Goal: Task Accomplishment & Management: Use online tool/utility

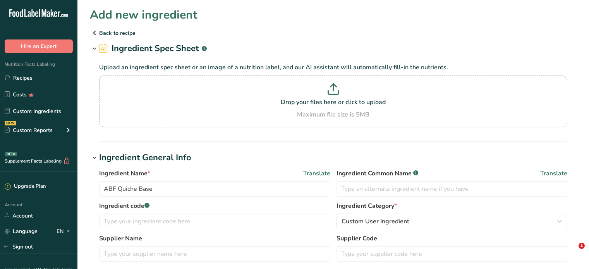
drag, startPoint x: 0, startPoint y: 0, endPoint x: 261, endPoint y: 79, distance: 272.7
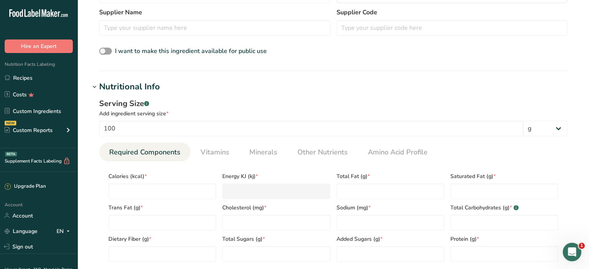
scroll to position [271, 0]
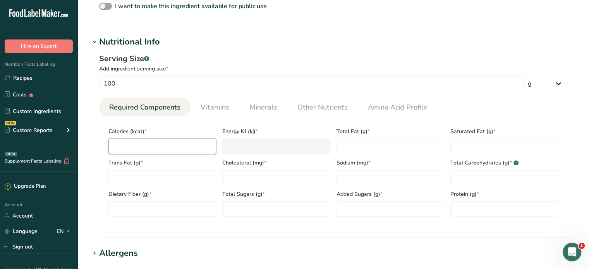
click at [133, 141] on input "number" at bounding box center [162, 146] width 108 height 15
type input "4"
type KJ "16.7"
type input "422"
type KJ "1765.6"
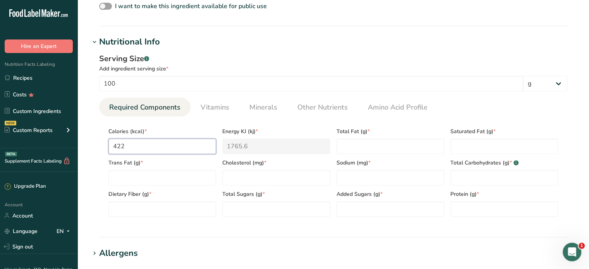
type input "422.3"
type KJ "1766.9"
type input "422.32"
type KJ "1767"
type input "422.32"
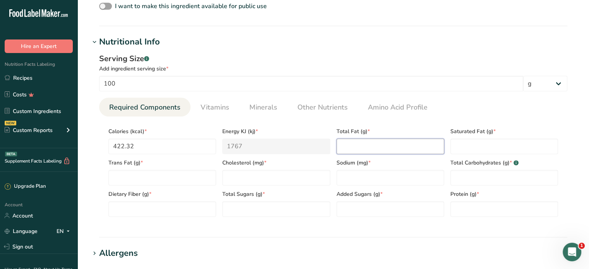
click at [349, 142] on Fat "number" at bounding box center [390, 146] width 108 height 15
type Fat "25.8"
click at [489, 152] on Fat "number" at bounding box center [504, 146] width 108 height 15
type Fat "5.5"
click at [184, 182] on Fat "number" at bounding box center [162, 177] width 108 height 15
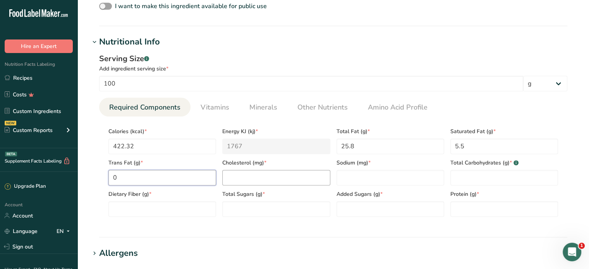
type Fat "0"
click at [243, 176] on input "number" at bounding box center [276, 177] width 108 height 15
type input "0"
click at [358, 173] on input "number" at bounding box center [390, 177] width 108 height 15
type input "602"
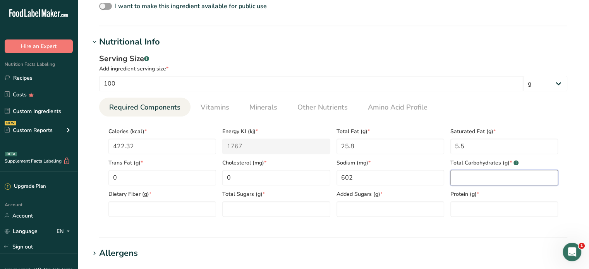
click at [482, 176] on Carbohydrates "number" at bounding box center [504, 177] width 108 height 15
type Carbohydrates "39.2"
click at [129, 209] on Fiber "number" at bounding box center [162, 208] width 108 height 15
type Fiber "1"
click at [255, 204] on Sugars "number" at bounding box center [276, 208] width 108 height 15
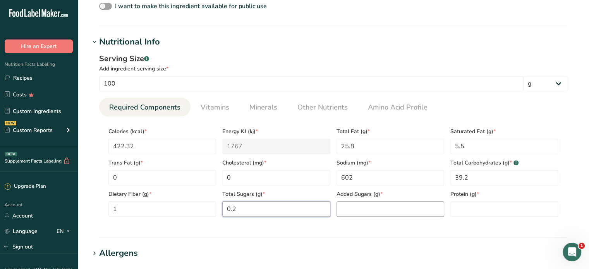
type Sugars "0.2"
click at [361, 202] on Sugars "number" at bounding box center [390, 208] width 108 height 15
type Sugars "0"
click at [473, 208] on input "number" at bounding box center [504, 208] width 108 height 15
type input "7.1"
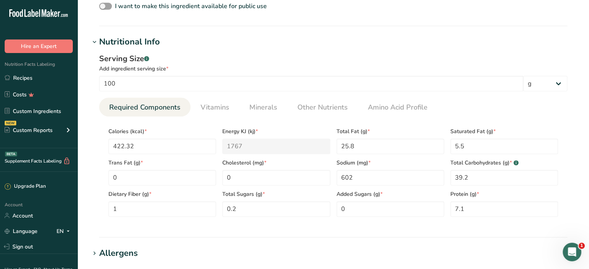
click at [110, 260] on section "Allergens Add any known allergens associated with your ingredient Soy Tree Nuts…" at bounding box center [333, 258] width 486 height 23
click at [119, 250] on div "Allergens" at bounding box center [118, 253] width 39 height 13
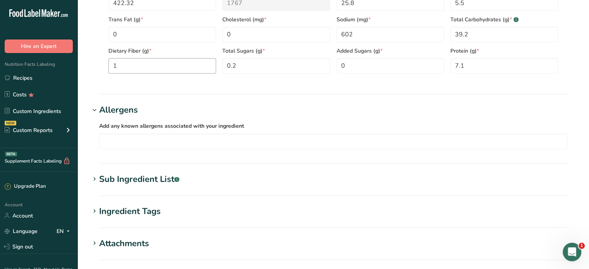
scroll to position [464, 0]
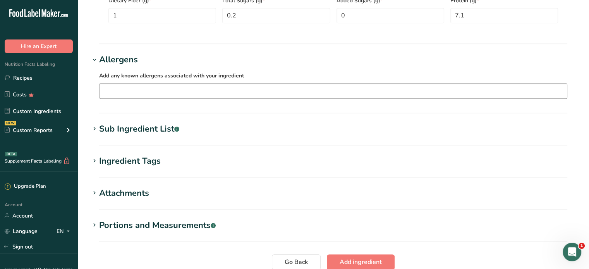
click at [127, 88] on input "text" at bounding box center [332, 91] width 467 height 12
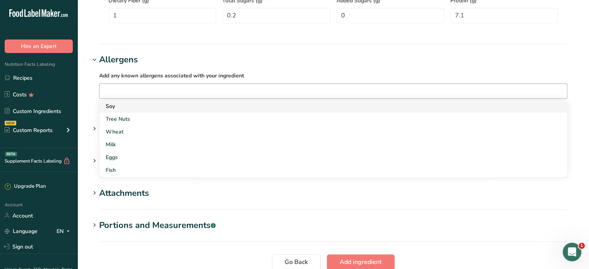
click at [113, 104] on div "Soy" at bounding box center [327, 106] width 442 height 8
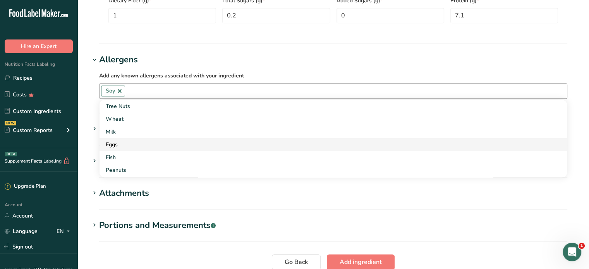
click at [115, 144] on div "Eggs" at bounding box center [327, 144] width 442 height 8
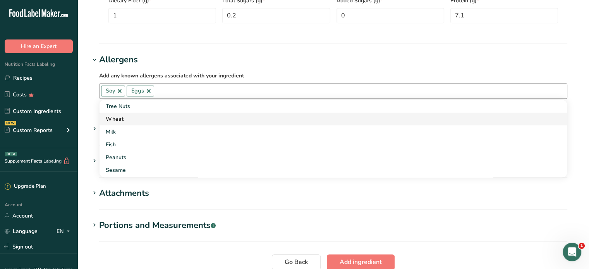
click at [132, 119] on div "Wheat" at bounding box center [327, 119] width 442 height 8
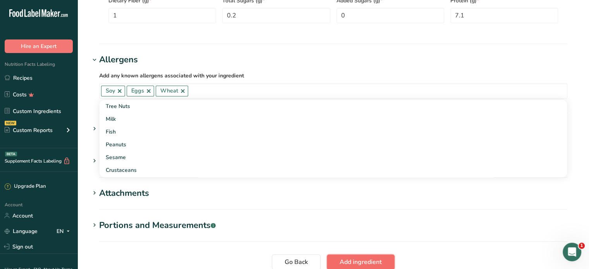
click at [359, 261] on span "Add ingredient" at bounding box center [360, 261] width 42 height 9
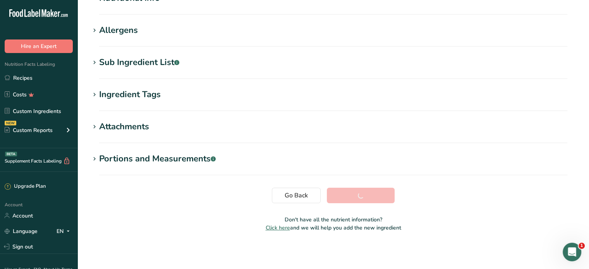
scroll to position [115, 0]
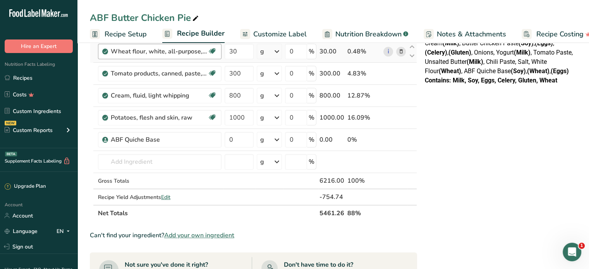
scroll to position [232, 0]
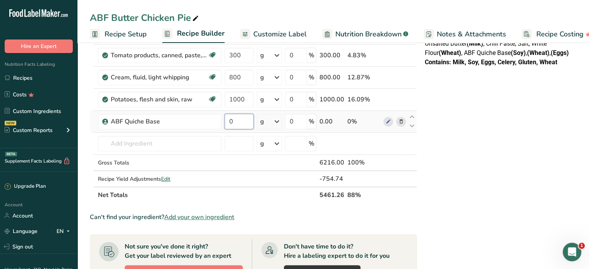
click at [235, 115] on input "0" at bounding box center [238, 121] width 29 height 15
drag, startPoint x: 235, startPoint y: 119, endPoint x: 224, endPoint y: 118, distance: 10.5
click at [224, 118] on input "0" at bounding box center [238, 121] width 29 height 15
type input "6083"
click at [493, 136] on div "NUTRITION INFORMATION Servings Per Package: 2 Serving Size: 70g Average Quantit…" at bounding box center [498, 152] width 155 height 665
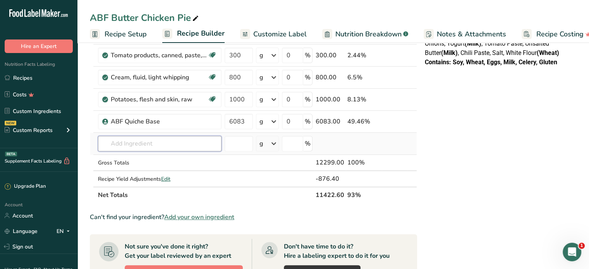
click at [163, 144] on input "text" at bounding box center [159, 143] width 123 height 15
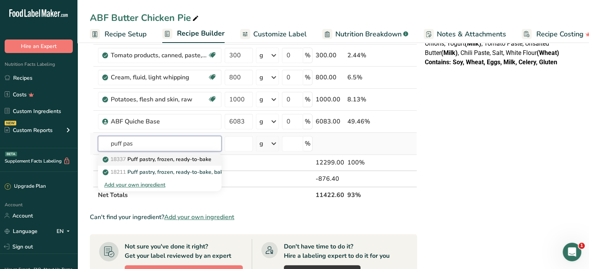
type input "puff pas"
click at [178, 157] on p "18337 Puff pastry, frozen, ready-to-bake" at bounding box center [157, 159] width 107 height 8
type input "Puff pastry, frozen, ready-to-bake"
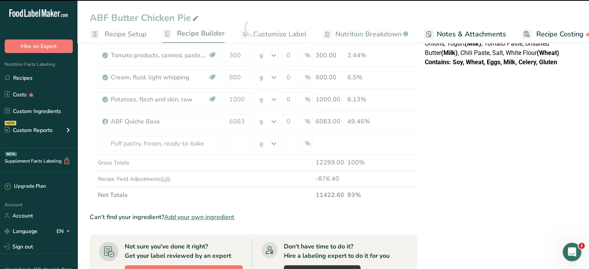
type input "0"
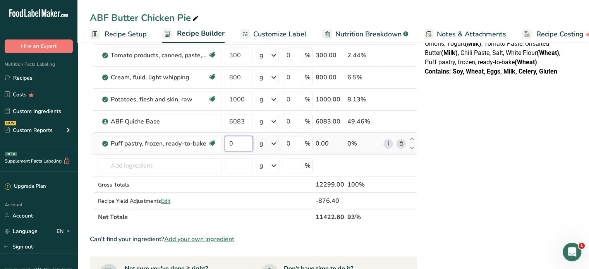
drag, startPoint x: 243, startPoint y: 147, endPoint x: 228, endPoint y: 151, distance: 15.4
click at [228, 151] on td "0" at bounding box center [238, 144] width 31 height 22
type input "2291"
click at [152, 165] on div "Ingredient * Amount * Unit * Waste * .a-a{fill:#347362;}.b-a{fill:#fff;} Grams …" at bounding box center [253, 38] width 327 height 374
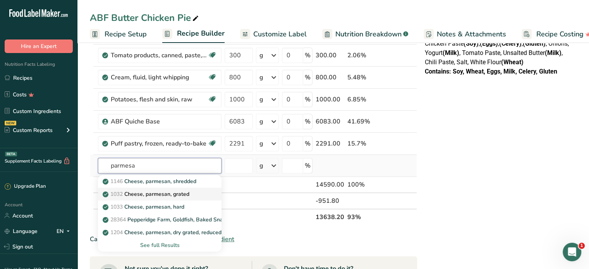
type input "parmesa"
click at [182, 193] on p "1032 Cheese, parmesan, grated" at bounding box center [146, 194] width 85 height 8
type input "Cheese, parmesan, grated"
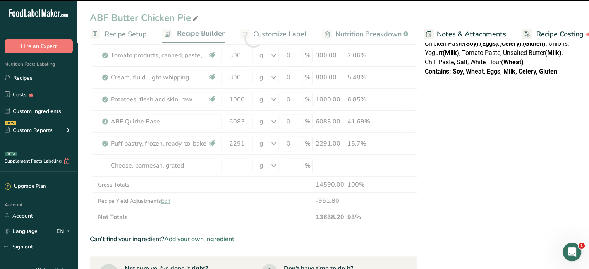
type input "0"
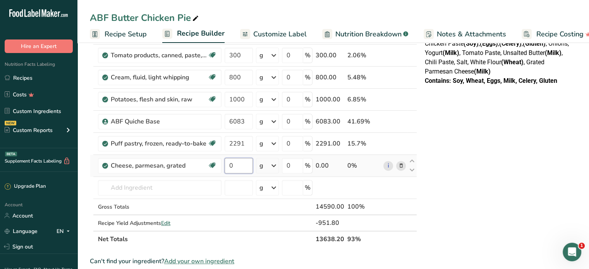
drag, startPoint x: 234, startPoint y: 162, endPoint x: 227, endPoint y: 164, distance: 6.9
click at [227, 164] on input "0" at bounding box center [238, 165] width 28 height 15
type input "79"
click at [496, 137] on div "NUTRITION INFORMATION Servings Per Package: 2 Serving Size: 175g Average Quanti…" at bounding box center [498, 174] width 155 height 709
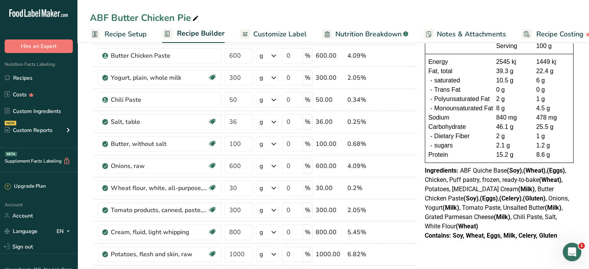
scroll to position [0, 0]
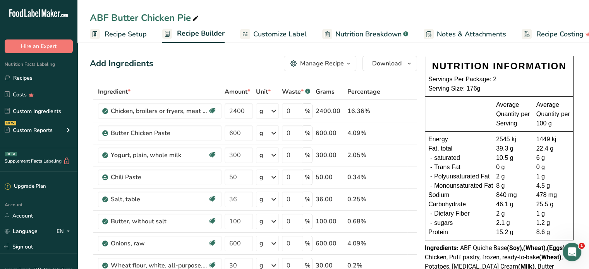
click at [538, 97] on div "Average Quantity per Serving Average Quantity per 100 g" at bounding box center [499, 114] width 148 height 34
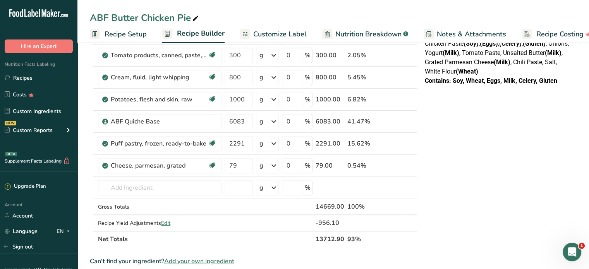
scroll to position [271, 0]
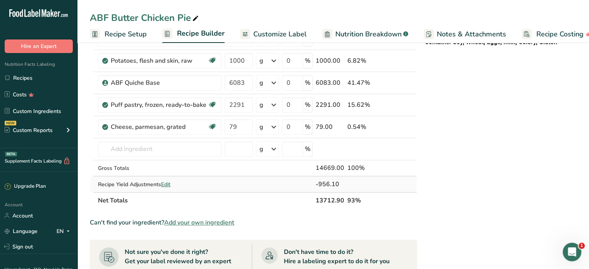
click at [168, 183] on span "Edit" at bounding box center [165, 184] width 9 height 7
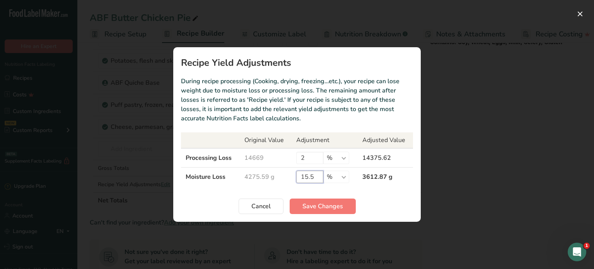
click at [316, 176] on input "15.5" at bounding box center [309, 177] width 27 height 12
drag, startPoint x: 316, startPoint y: 176, endPoint x: 309, endPoint y: 181, distance: 9.1
click at [309, 181] on input "15.5" at bounding box center [309, 177] width 27 height 12
type input "15"
click at [327, 202] on span "Save Changes" at bounding box center [323, 206] width 41 height 9
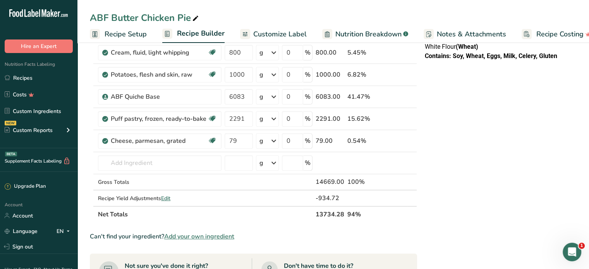
scroll to position [310, 0]
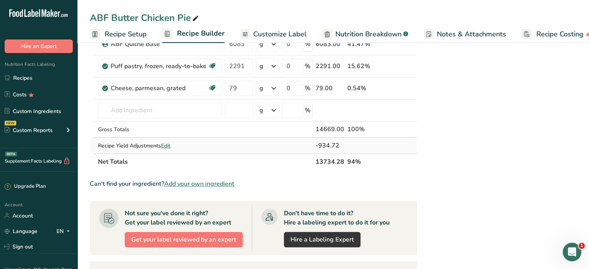
click at [165, 145] on span "Edit" at bounding box center [165, 145] width 9 height 7
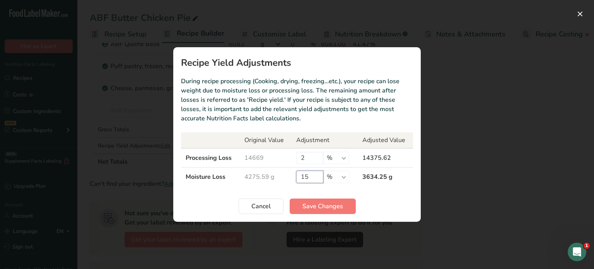
drag, startPoint x: 310, startPoint y: 176, endPoint x: 306, endPoint y: 177, distance: 4.4
click at [306, 177] on input "15" at bounding box center [309, 177] width 27 height 12
type input "14"
click at [325, 205] on span "Save Changes" at bounding box center [323, 206] width 41 height 9
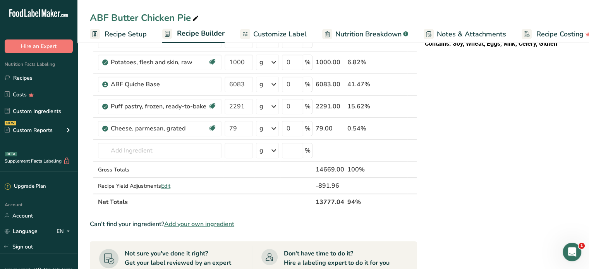
scroll to position [271, 0]
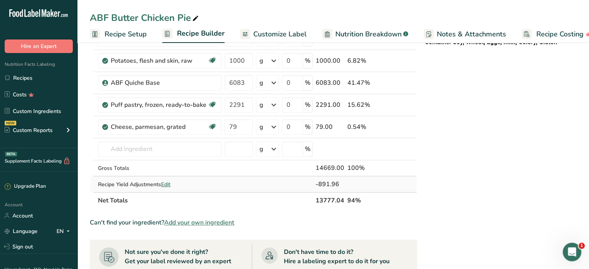
click at [170, 181] on span "Edit" at bounding box center [165, 184] width 9 height 7
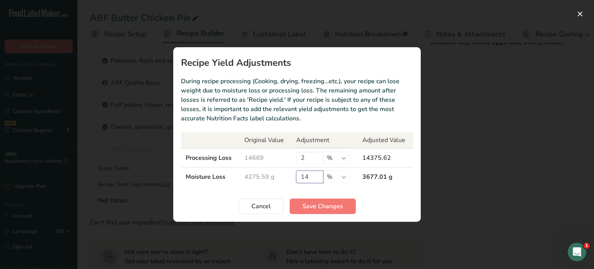
drag, startPoint x: 310, startPoint y: 175, endPoint x: 300, endPoint y: 178, distance: 9.8
click at [300, 178] on input "14" at bounding box center [309, 177] width 27 height 12
type input "13"
click at [306, 203] on span "Save Changes" at bounding box center [323, 206] width 41 height 9
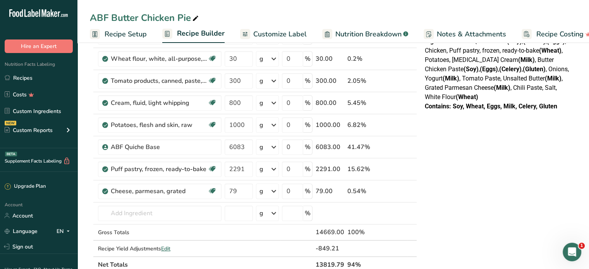
scroll to position [232, 0]
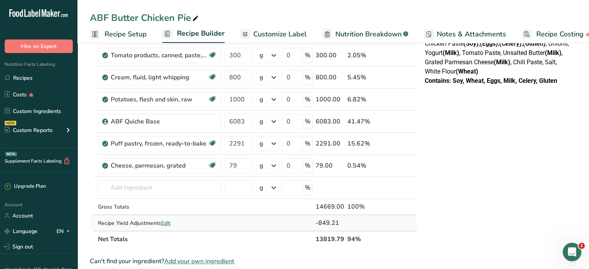
click at [167, 222] on span "Edit" at bounding box center [165, 222] width 9 height 7
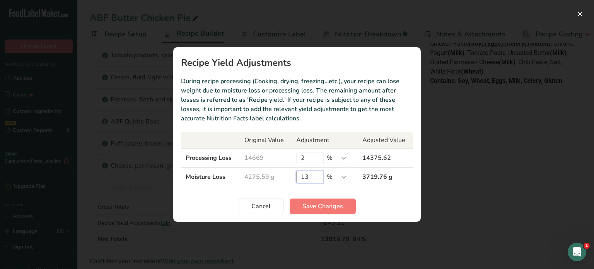
drag, startPoint x: 306, startPoint y: 176, endPoint x: 311, endPoint y: 175, distance: 5.5
click at [311, 175] on input "13" at bounding box center [309, 177] width 27 height 12
type input "11"
click at [325, 211] on button "Save Changes" at bounding box center [323, 206] width 66 height 15
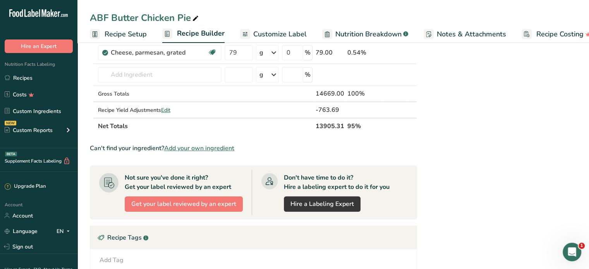
scroll to position [348, 0]
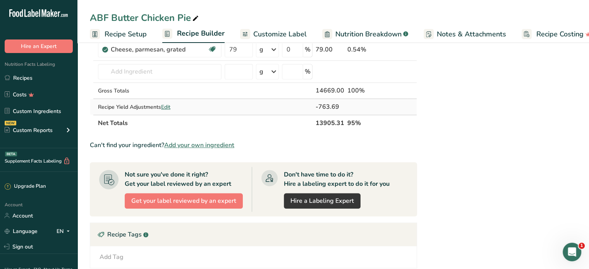
click at [170, 108] on span "Edit" at bounding box center [165, 106] width 9 height 7
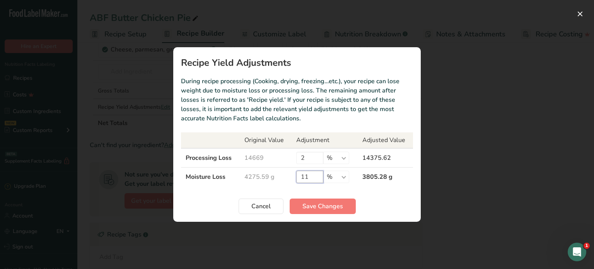
drag, startPoint x: 315, startPoint y: 176, endPoint x: 298, endPoint y: 181, distance: 17.3
click at [298, 181] on input "11" at bounding box center [309, 177] width 27 height 12
type input "10"
click at [311, 205] on span "Save Changes" at bounding box center [323, 206] width 41 height 9
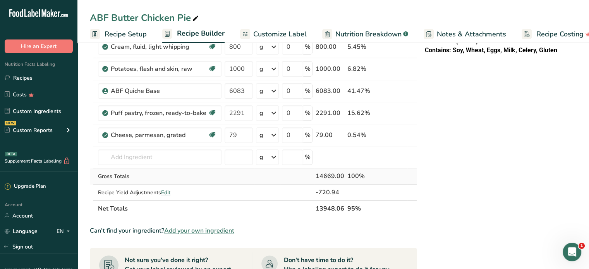
scroll to position [310, 0]
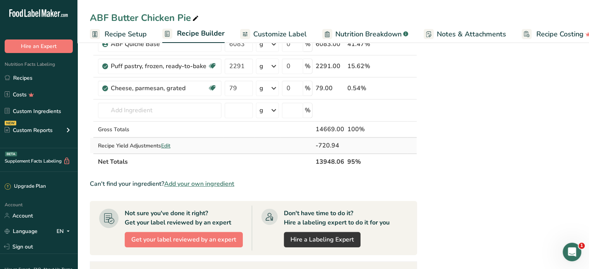
click at [166, 144] on span "Edit" at bounding box center [165, 145] width 9 height 7
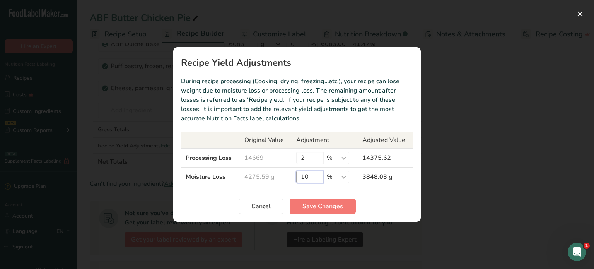
drag, startPoint x: 311, startPoint y: 173, endPoint x: 298, endPoint y: 177, distance: 13.7
click at [298, 177] on input "10" at bounding box center [309, 177] width 27 height 12
type input "9"
click at [320, 197] on section "Recipe Yield Adjustments During recipe processing (Cooking, drying, freezing…et…" at bounding box center [297, 134] width 248 height 175
click at [320, 207] on span "Save Changes" at bounding box center [323, 206] width 41 height 9
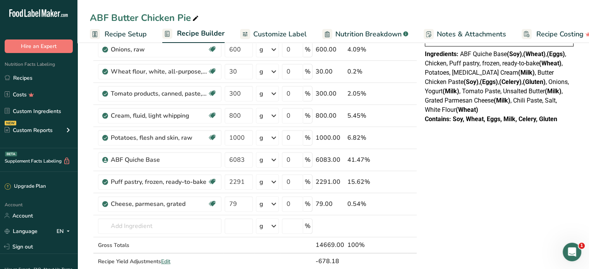
scroll to position [348, 0]
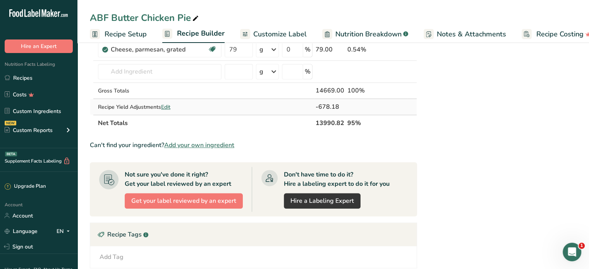
click at [167, 105] on span "Edit" at bounding box center [165, 106] width 9 height 7
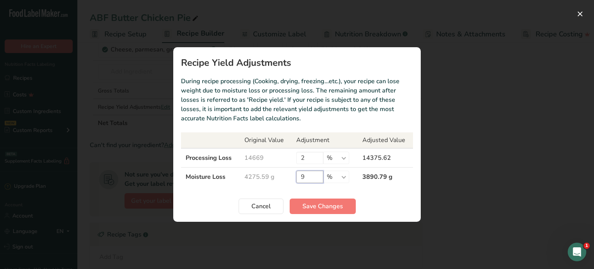
drag, startPoint x: 315, startPoint y: 178, endPoint x: 281, endPoint y: 178, distance: 34.1
click at [281, 178] on tr "Moisture Loss 4275.59 g 9 % g kg mg mcg lb oz 3890.79 g" at bounding box center [297, 177] width 232 height 19
type input "8"
click at [322, 209] on span "Save Changes" at bounding box center [323, 206] width 41 height 9
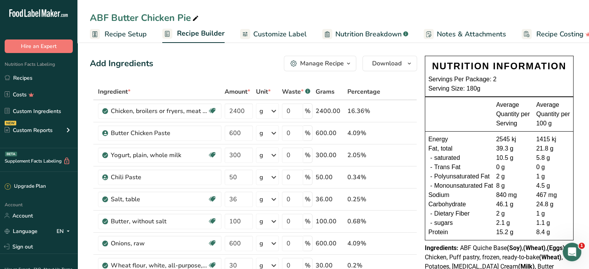
scroll to position [0, 0]
